Goal: Communication & Community: Participate in discussion

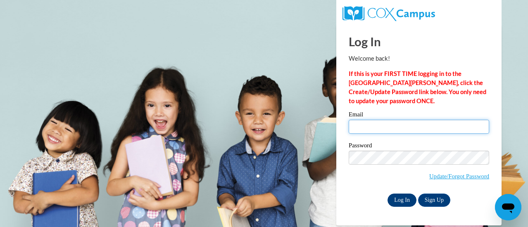
type input "[EMAIL_ADDRESS][DOMAIN_NAME]"
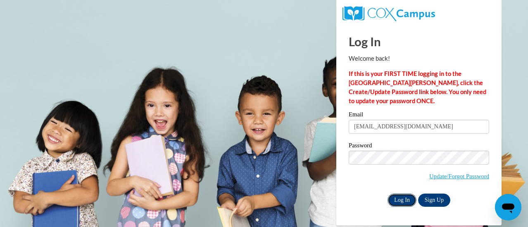
click at [402, 194] on input "Log In" at bounding box center [401, 200] width 29 height 13
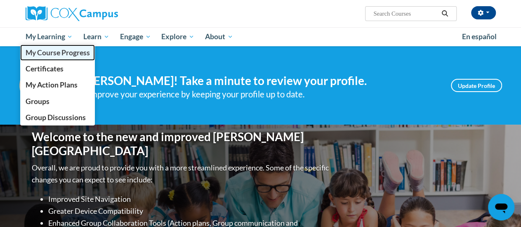
click at [63, 45] on link "My Course Progress" at bounding box center [57, 53] width 75 height 16
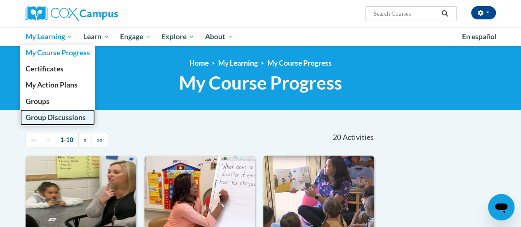
click at [67, 119] on span "Group Discussions" at bounding box center [55, 117] width 60 height 9
click at [60, 116] on span "Group Discussions" at bounding box center [55, 117] width 60 height 9
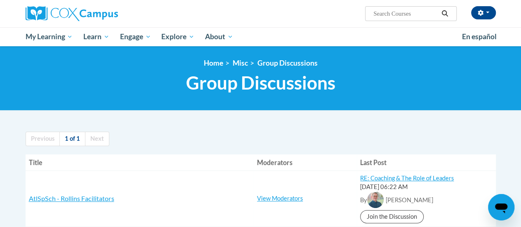
scroll to position [88, 0]
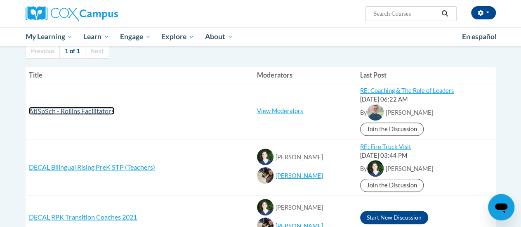
click at [78, 111] on span "AtlSpSch - Rollins Facilitators" at bounding box center [71, 111] width 85 height 8
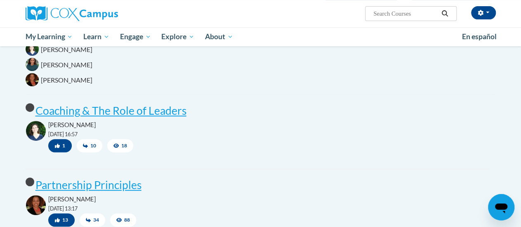
scroll to position [148, 0]
click at [116, 147] on icon at bounding box center [117, 145] width 6 height 5
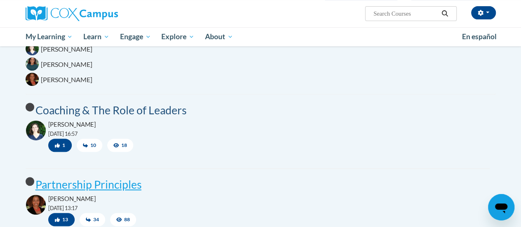
click at [67, 110] on post "Coaching & The Role of Leaders" at bounding box center [110, 110] width 151 height 13
